Goal: Information Seeking & Learning: Learn about a topic

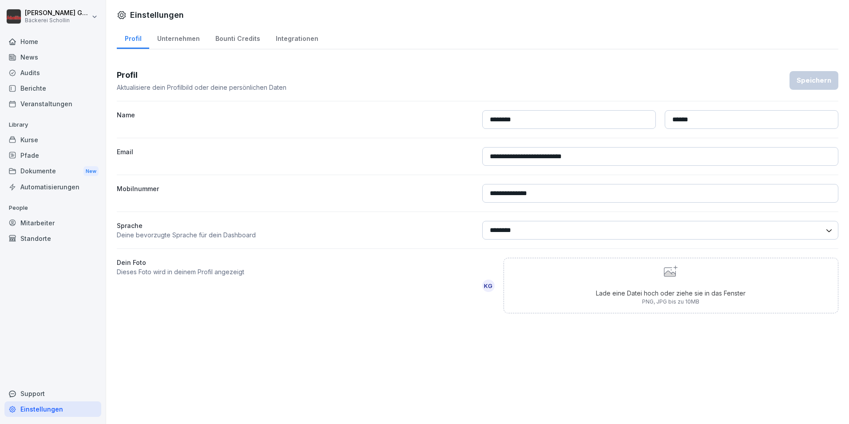
select select "**"
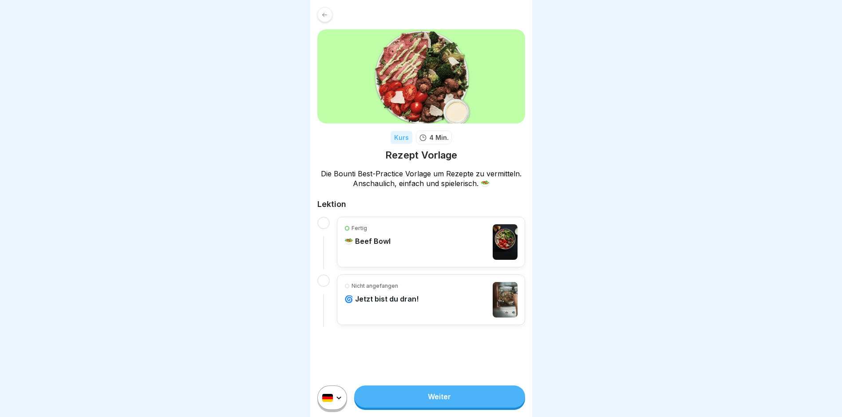
click at [479, 408] on link "Weiter" at bounding box center [439, 396] width 171 height 22
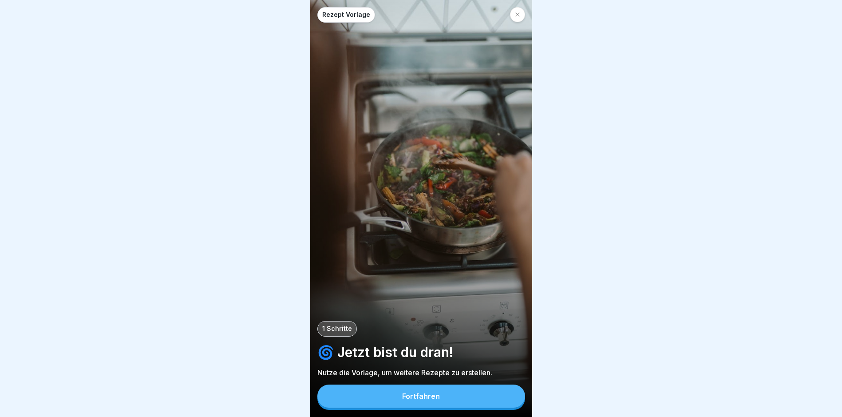
click at [524, 15] on div "Rezept Vorlage 1 Schritte 🌀 Jetzt bist du dran! Nutze die Vorlage, um weitere R…" at bounding box center [421, 208] width 222 height 417
click at [520, 16] on icon at bounding box center [517, 14] width 5 height 5
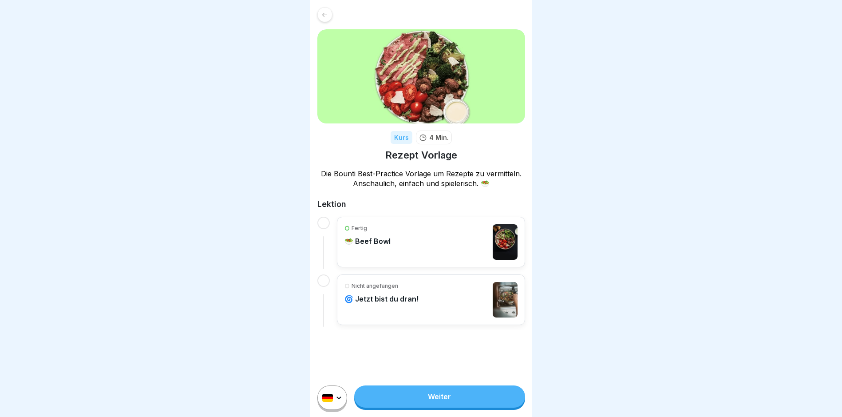
click at [391, 258] on div "Fertig 🥗 Beef Bowl" at bounding box center [431, 242] width 173 height 36
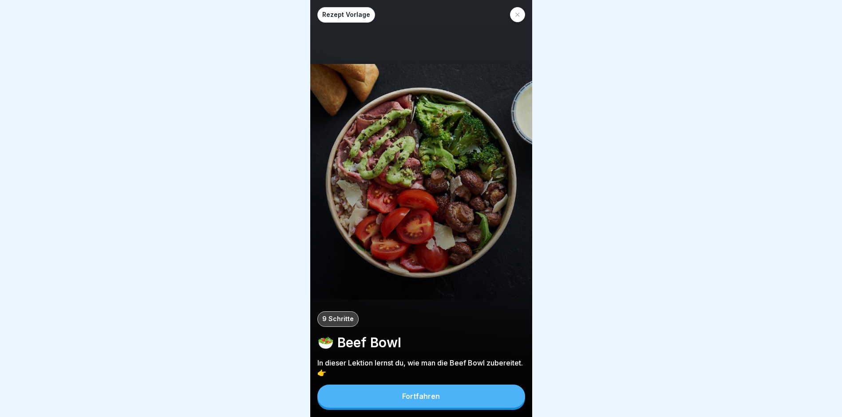
click at [460, 404] on button "Fortfahren" at bounding box center [422, 396] width 208 height 23
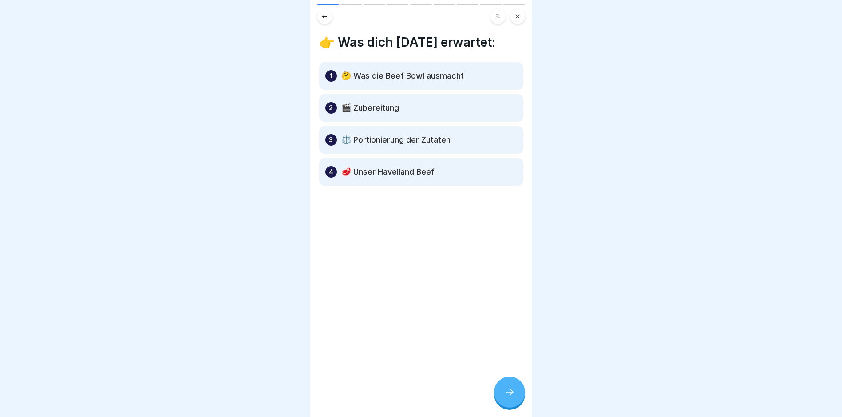
click at [514, 397] on icon at bounding box center [509, 392] width 11 height 11
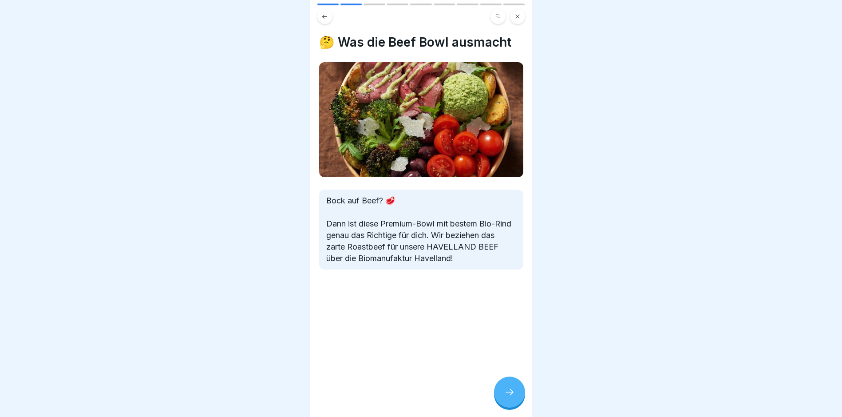
click at [511, 397] on icon at bounding box center [509, 392] width 11 height 11
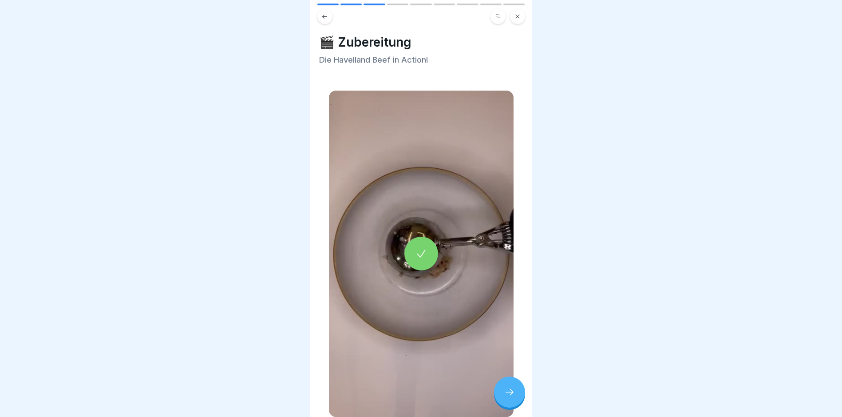
click at [510, 397] on icon at bounding box center [509, 392] width 11 height 11
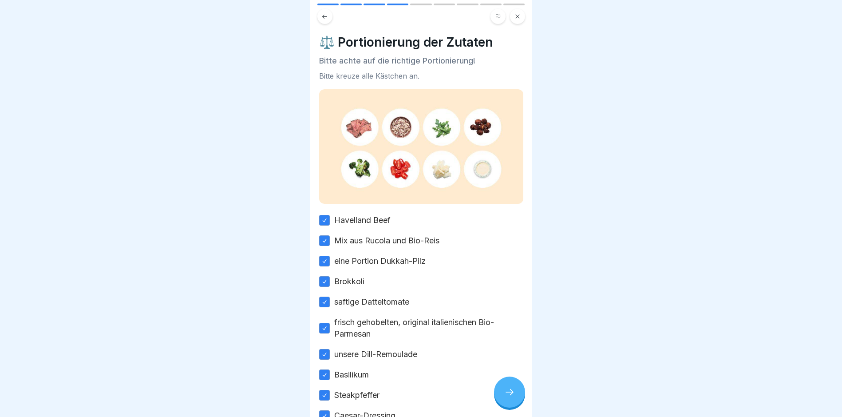
click at [322, 22] on button at bounding box center [325, 16] width 15 height 15
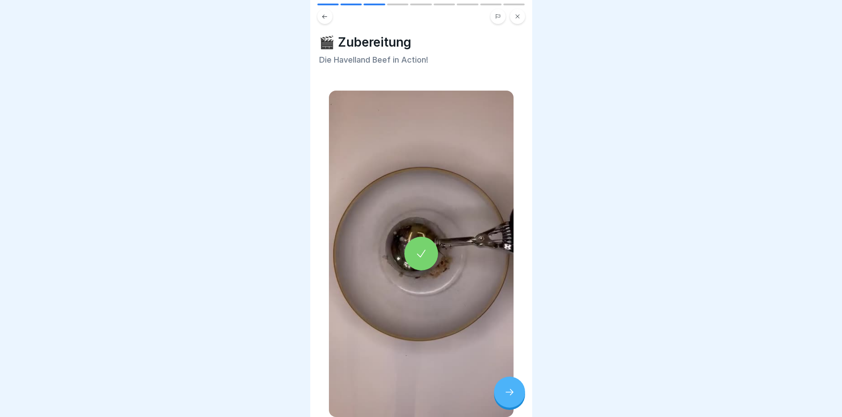
click at [411, 245] on div at bounding box center [422, 254] width 34 height 34
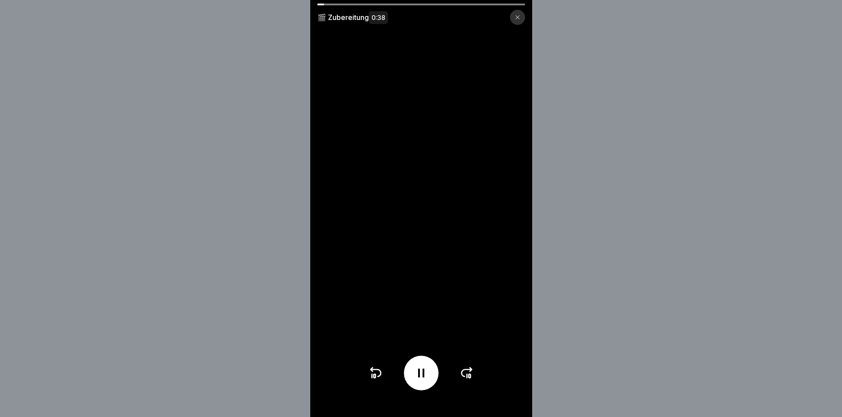
click at [421, 377] on icon at bounding box center [421, 373] width 6 height 9
click at [434, 371] on div at bounding box center [421, 373] width 35 height 35
click at [429, 377] on icon at bounding box center [421, 373] width 14 height 14
click at [715, 143] on div "🎬 Zubereitung 0:38" at bounding box center [421, 208] width 842 height 417
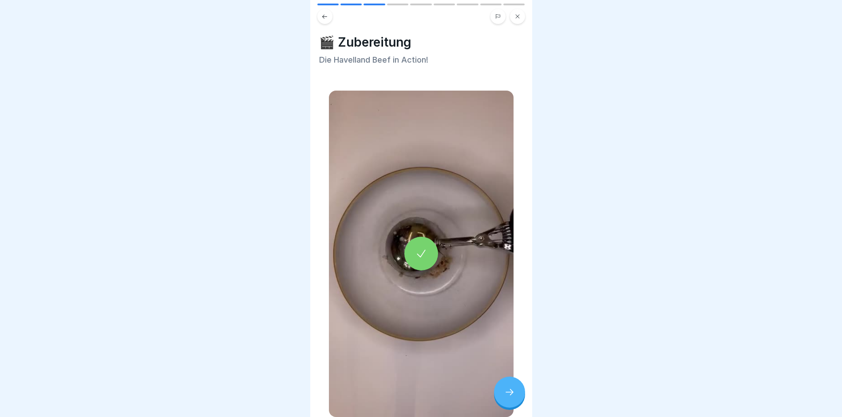
click at [423, 237] on div at bounding box center [422, 254] width 34 height 34
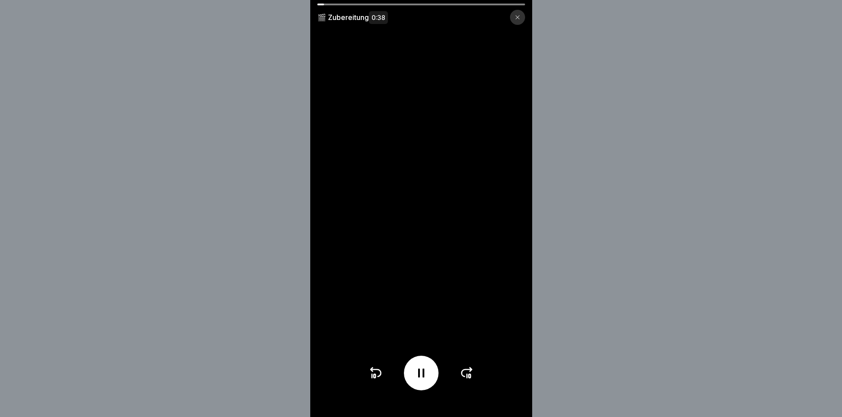
click at [471, 388] on div at bounding box center [422, 373] width 106 height 35
click at [471, 378] on icon at bounding box center [470, 376] width 2 height 4
click at [433, 386] on div at bounding box center [421, 373] width 35 height 35
click at [429, 380] on icon at bounding box center [421, 373] width 14 height 14
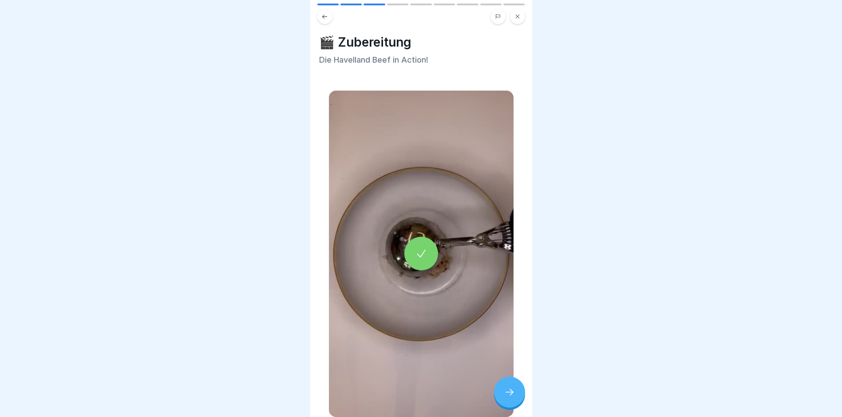
click at [513, 408] on div at bounding box center [509, 392] width 31 height 31
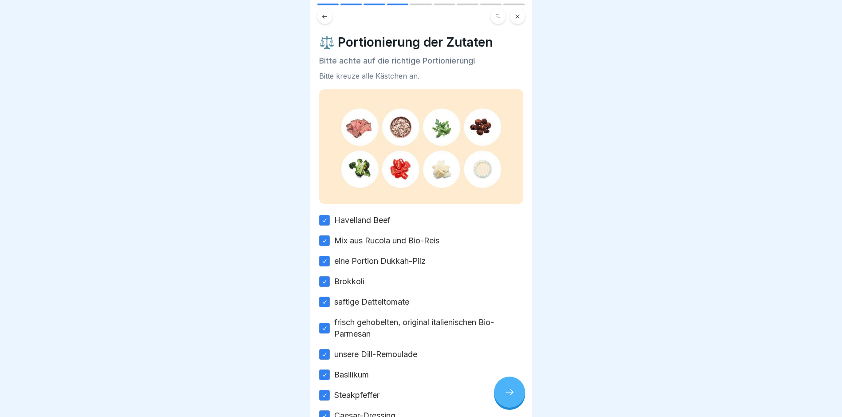
click at [504, 397] on div at bounding box center [509, 392] width 31 height 31
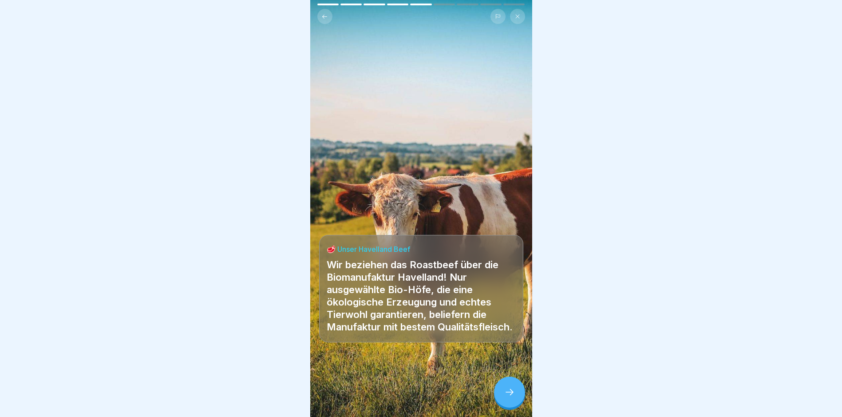
click at [519, 406] on div at bounding box center [509, 392] width 31 height 31
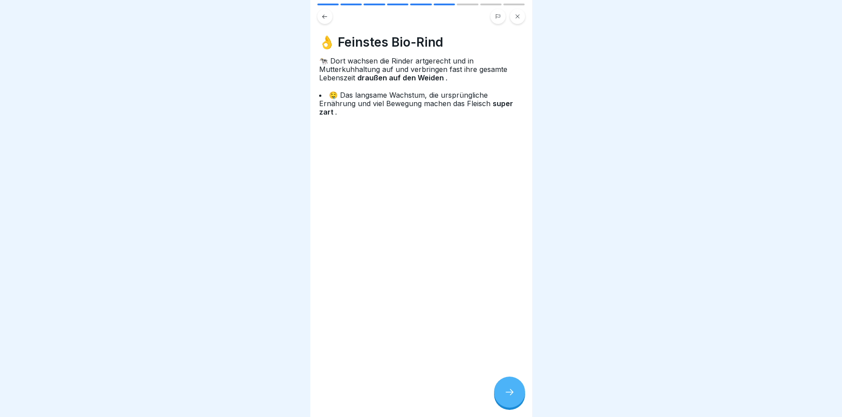
click at [519, 406] on div at bounding box center [509, 392] width 31 height 31
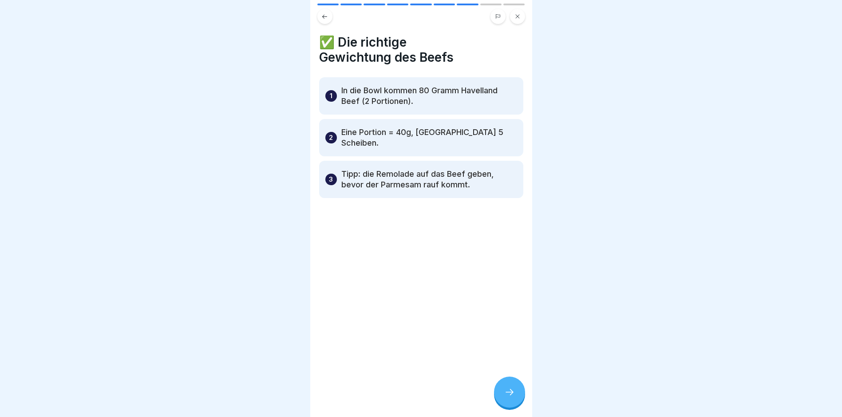
click at [519, 405] on div at bounding box center [509, 392] width 31 height 31
